Goal: Transaction & Acquisition: Purchase product/service

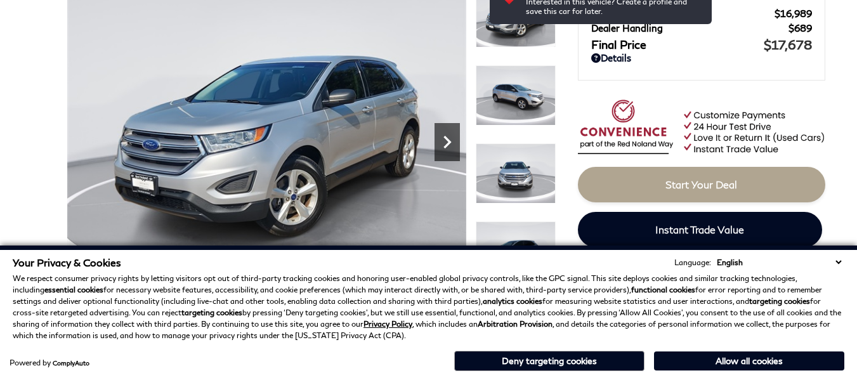
click at [444, 141] on icon "Next" at bounding box center [446, 141] width 25 height 25
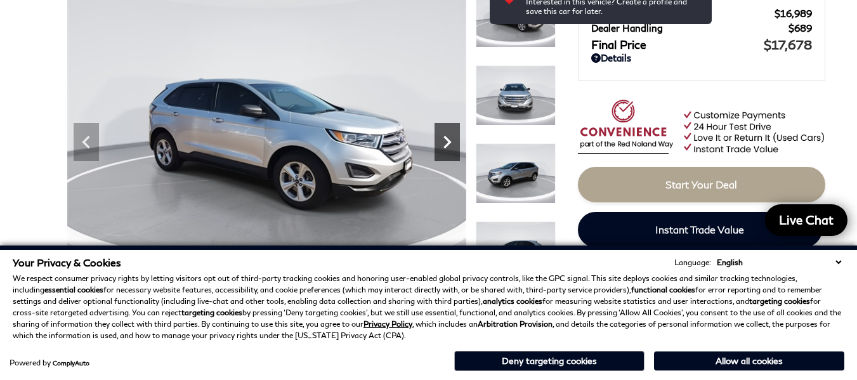
click at [444, 141] on icon "Next" at bounding box center [446, 141] width 25 height 25
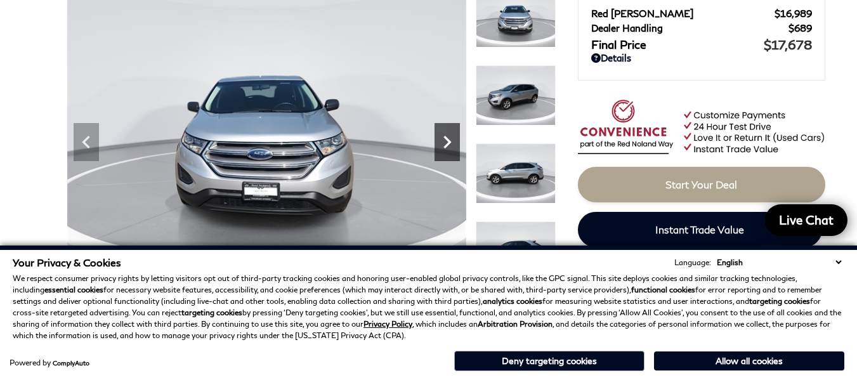
click at [444, 141] on icon "Next" at bounding box center [446, 141] width 25 height 25
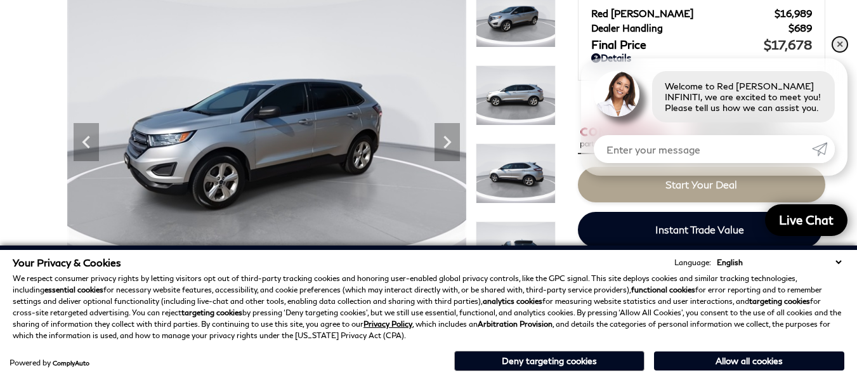
click at [837, 44] on link "✕" at bounding box center [839, 44] width 15 height 15
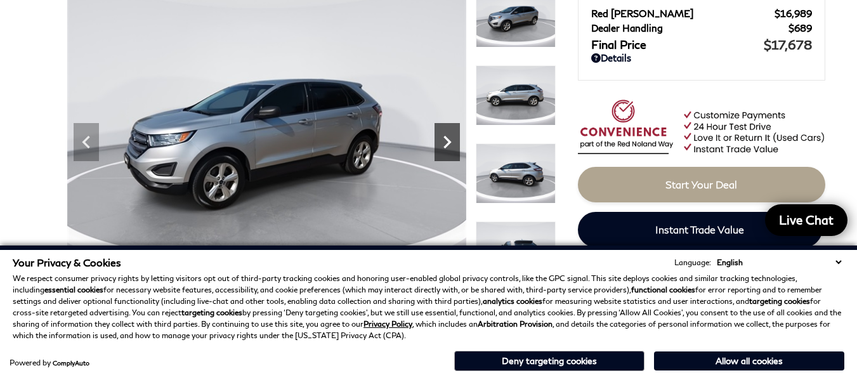
click at [452, 142] on icon "Next" at bounding box center [446, 141] width 25 height 25
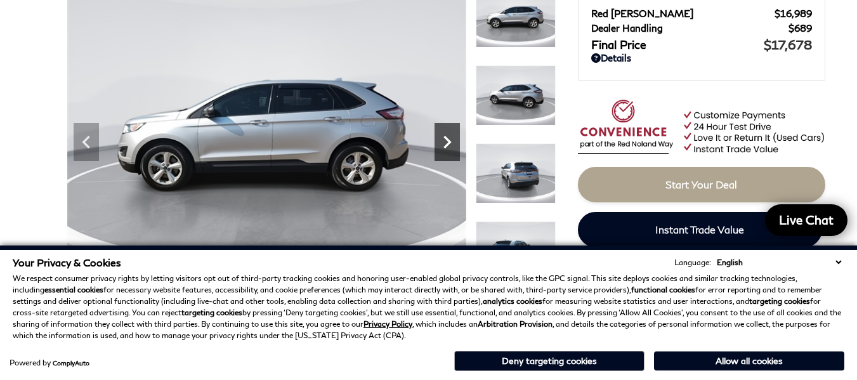
click at [452, 142] on icon "Next" at bounding box center [446, 141] width 25 height 25
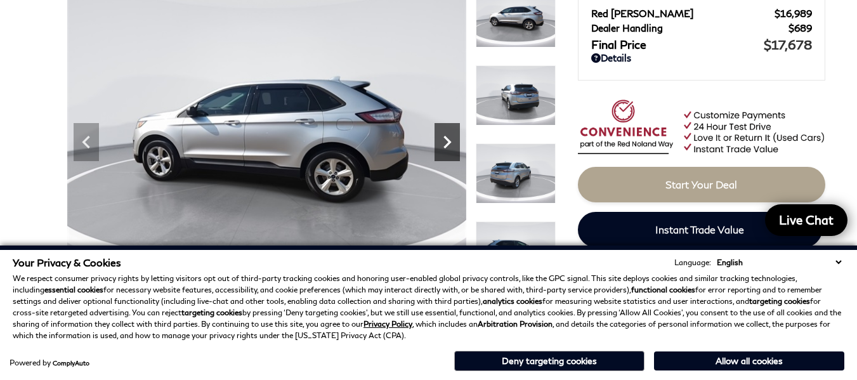
click at [452, 142] on icon "Next" at bounding box center [446, 141] width 25 height 25
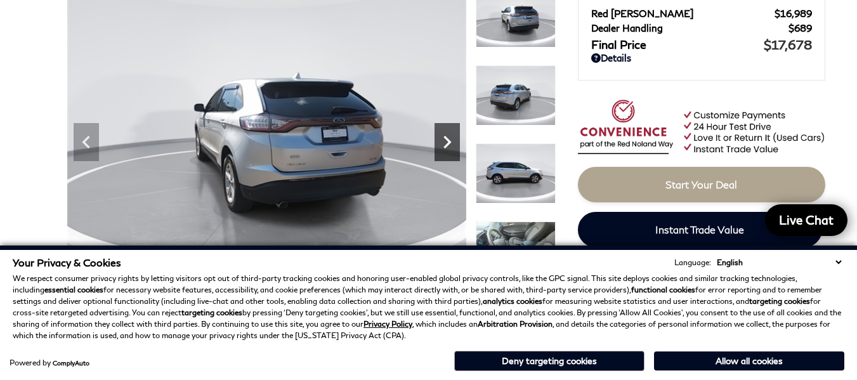
click at [452, 142] on icon "Next" at bounding box center [446, 141] width 25 height 25
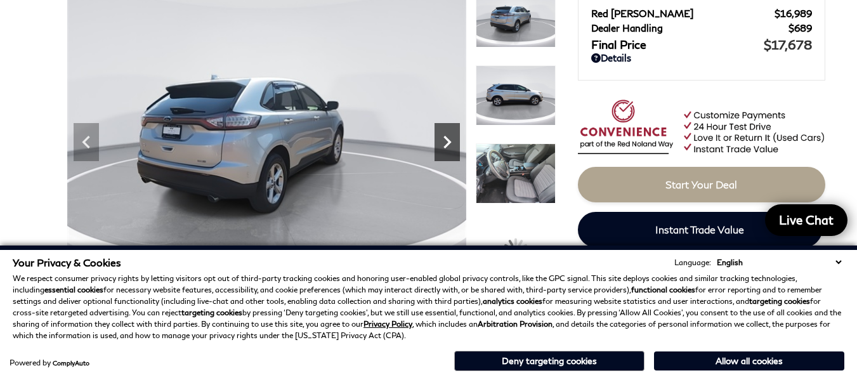
click at [452, 142] on icon "Next" at bounding box center [446, 141] width 25 height 25
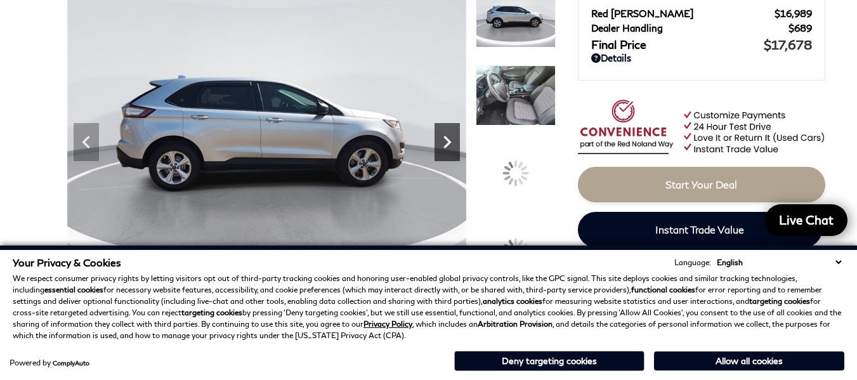
click at [452, 142] on icon "Next" at bounding box center [446, 141] width 25 height 25
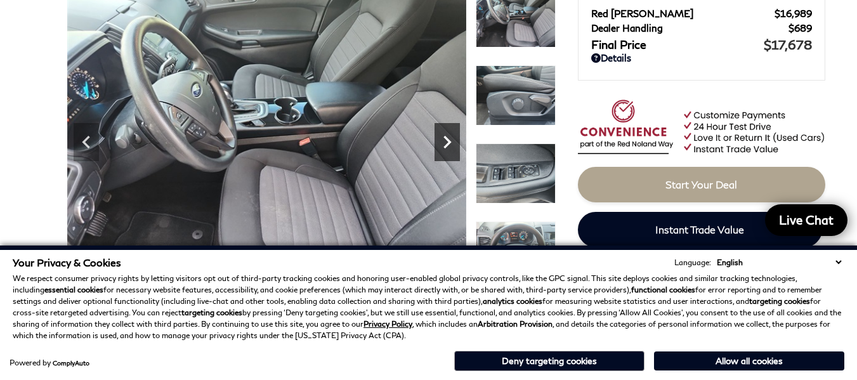
click at [452, 142] on icon "Next" at bounding box center [446, 141] width 25 height 25
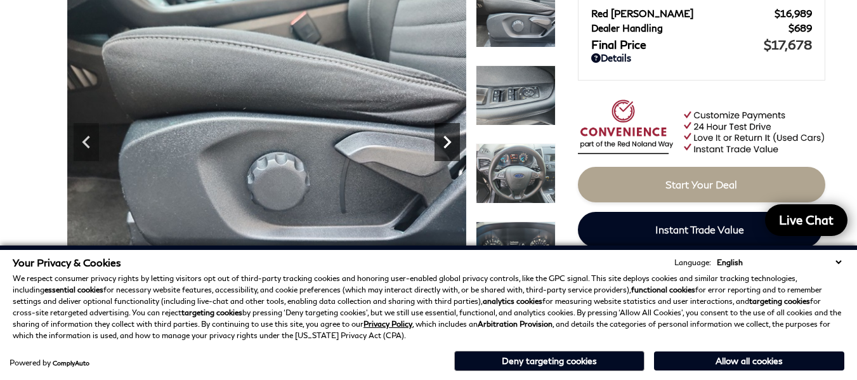
click at [452, 142] on icon "Next" at bounding box center [446, 141] width 25 height 25
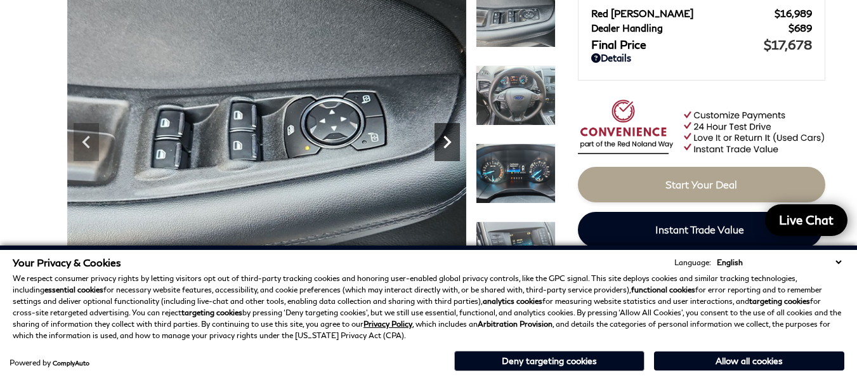
click at [452, 142] on icon "Next" at bounding box center [446, 141] width 25 height 25
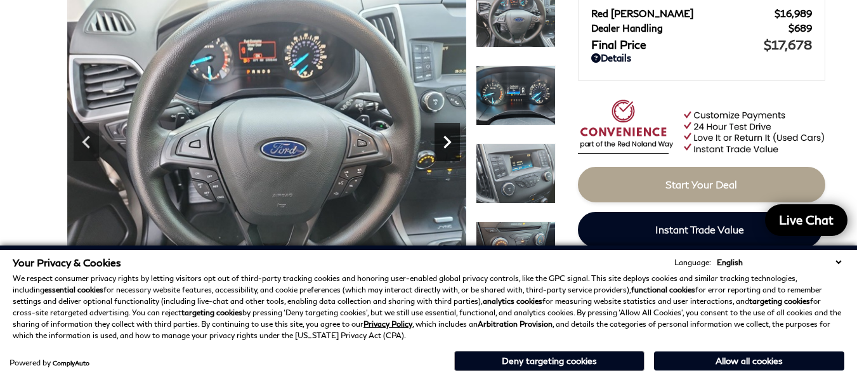
click at [452, 142] on icon "Next" at bounding box center [446, 141] width 25 height 25
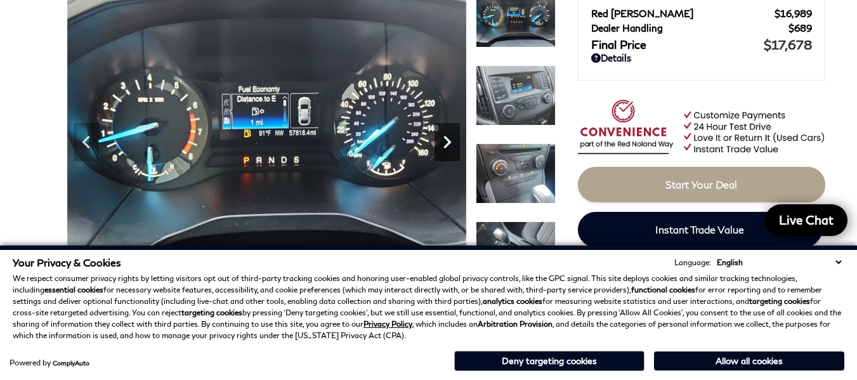
click at [450, 142] on icon "Next" at bounding box center [447, 142] width 8 height 13
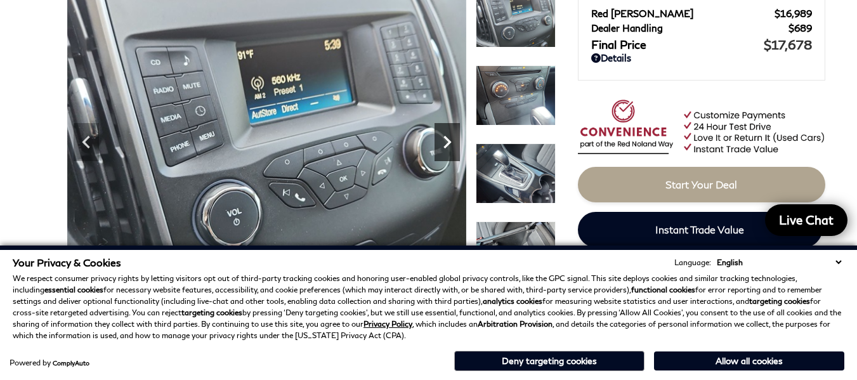
click at [450, 142] on icon "Next" at bounding box center [447, 142] width 8 height 13
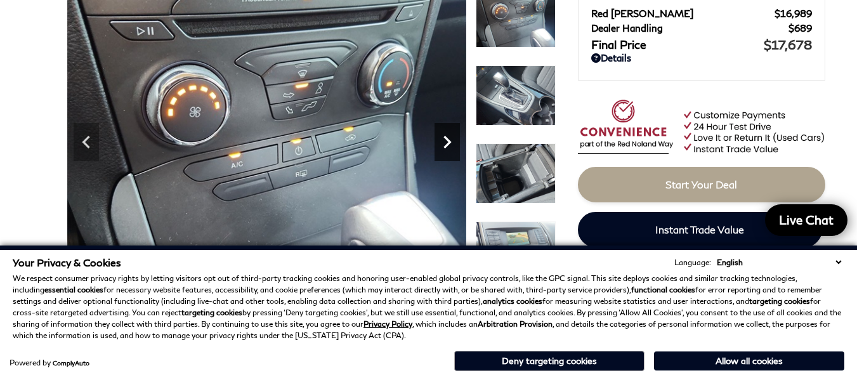
click at [450, 142] on icon "Next" at bounding box center [447, 142] width 8 height 13
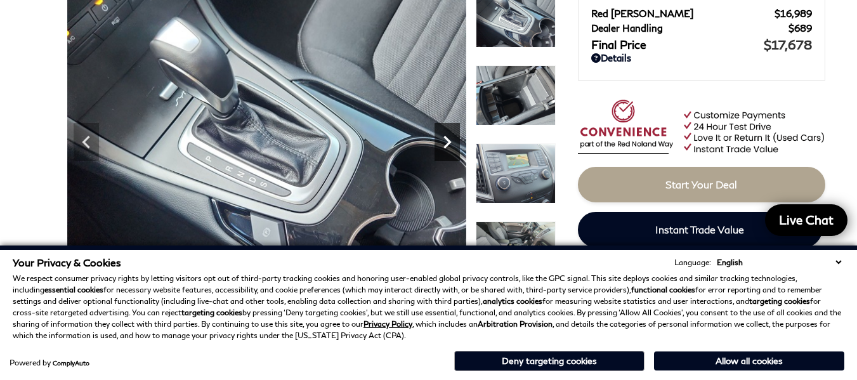
click at [450, 142] on icon "Next" at bounding box center [447, 142] width 8 height 13
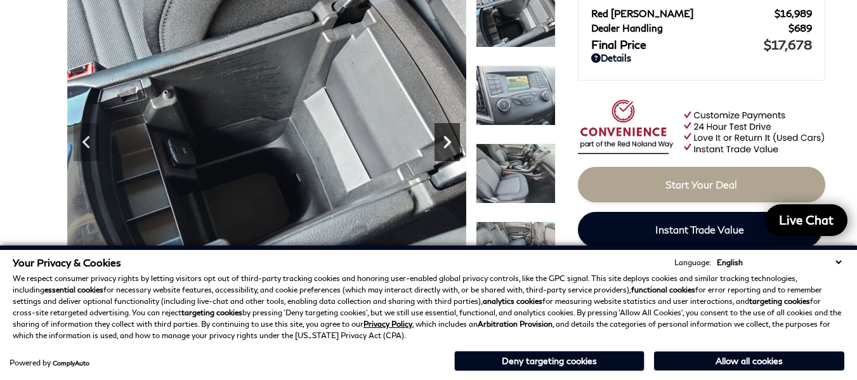
click at [450, 142] on icon "Next" at bounding box center [447, 142] width 8 height 13
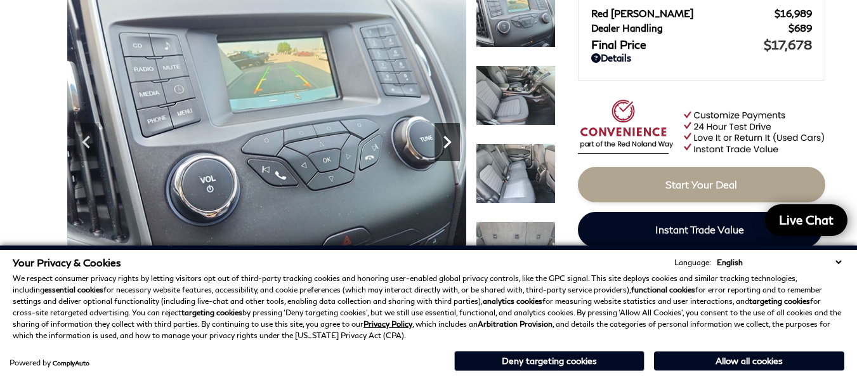
click at [450, 142] on icon "Next" at bounding box center [447, 142] width 8 height 13
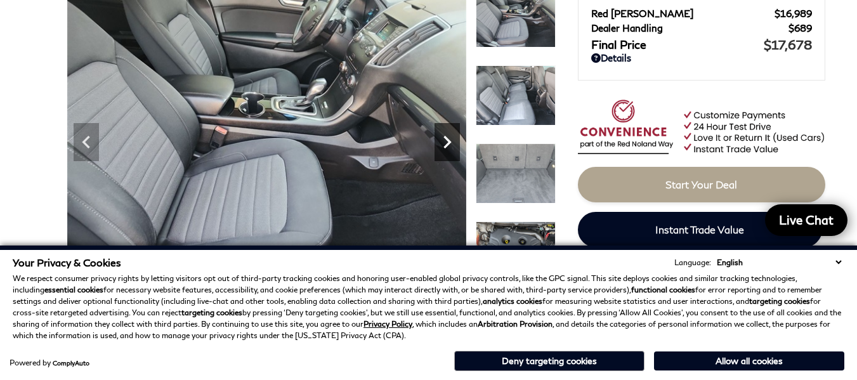
click at [450, 142] on icon "Next" at bounding box center [447, 142] width 8 height 13
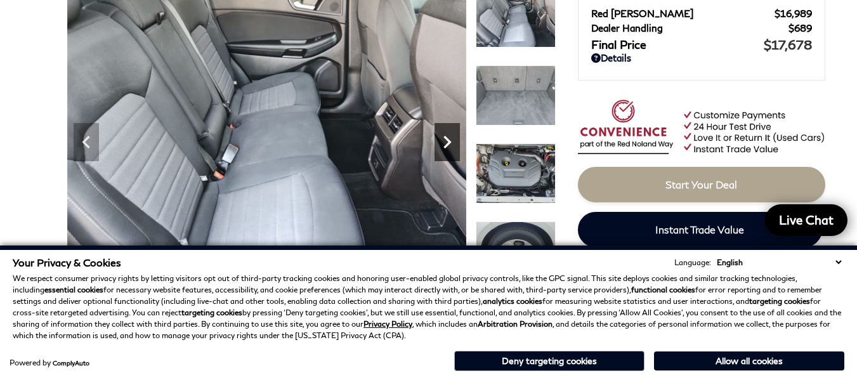
click at [450, 142] on icon "Next" at bounding box center [447, 142] width 8 height 13
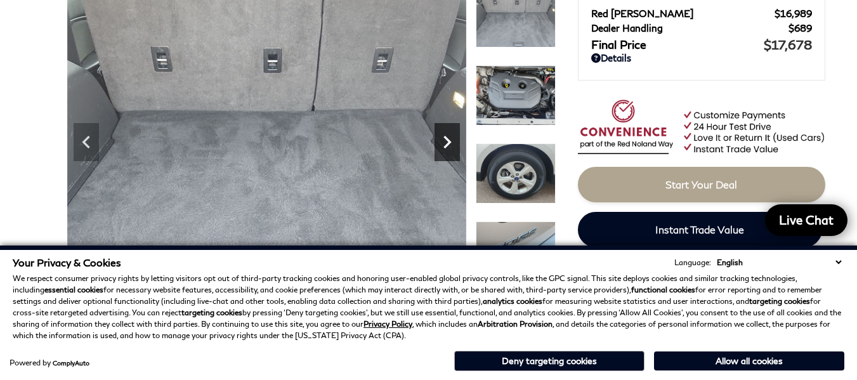
click at [450, 142] on icon "Next" at bounding box center [447, 142] width 8 height 13
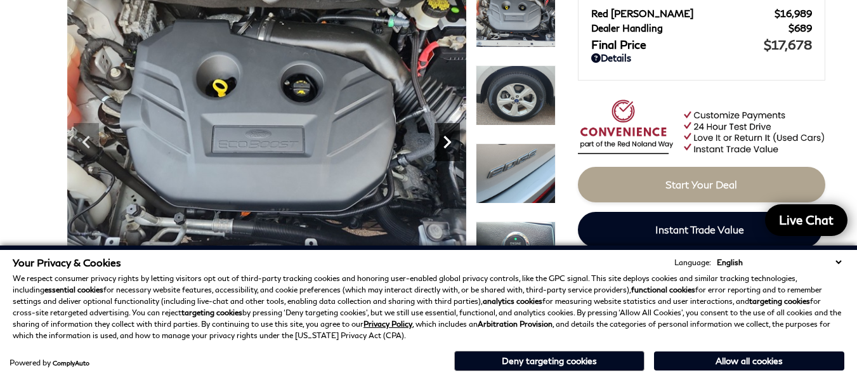
click at [450, 142] on icon "Next" at bounding box center [447, 142] width 8 height 13
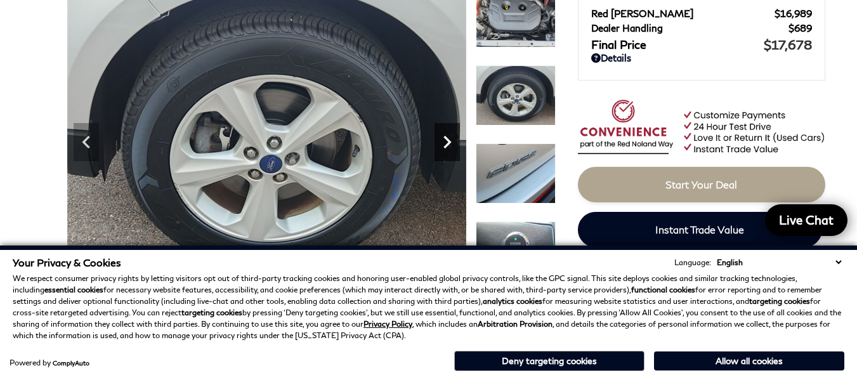
click at [450, 142] on icon "Next" at bounding box center [447, 142] width 8 height 13
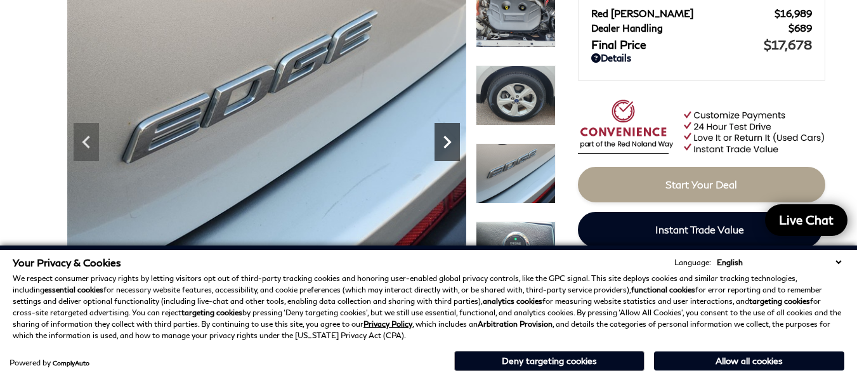
click at [450, 142] on icon "Next" at bounding box center [447, 142] width 8 height 13
